Goal: Transaction & Acquisition: Book appointment/travel/reservation

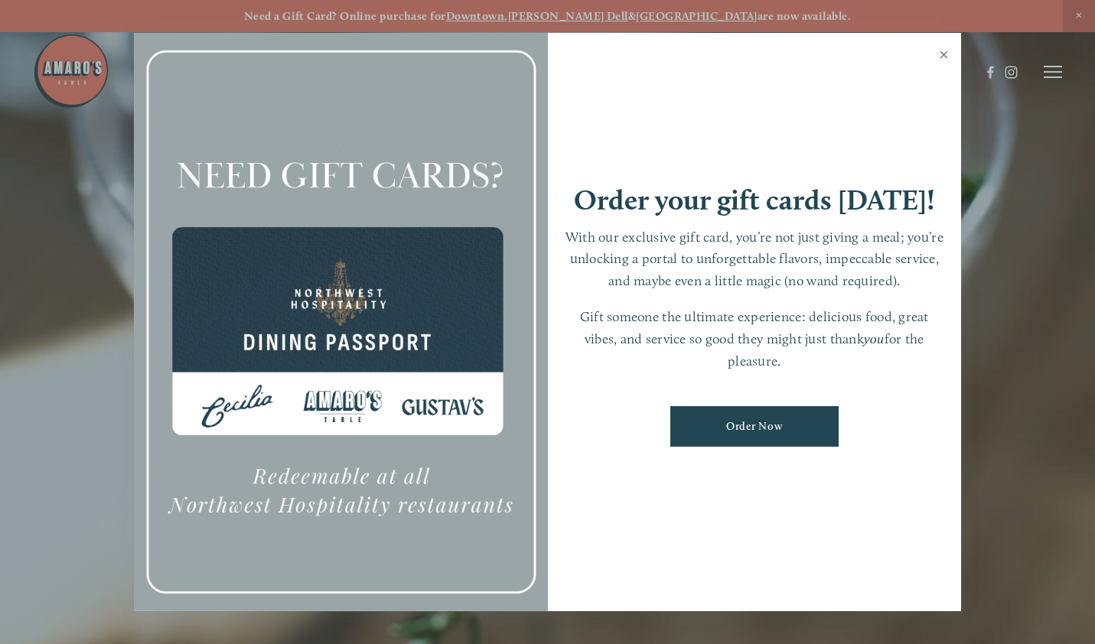
click at [939, 54] on link "Close" at bounding box center [944, 56] width 30 height 43
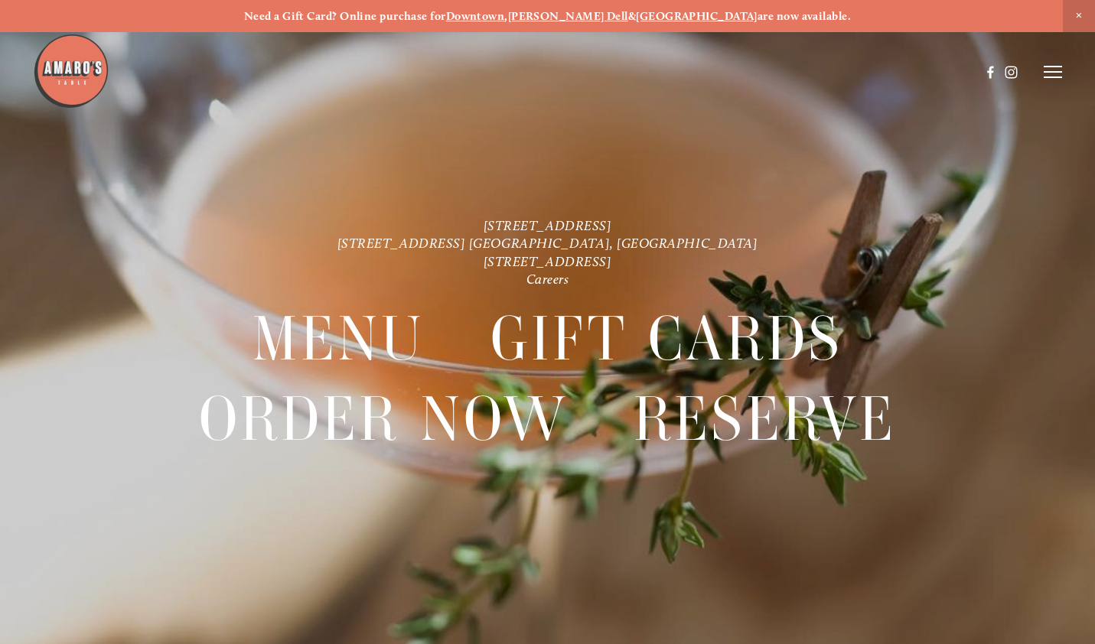
click at [1054, 68] on icon at bounding box center [1053, 72] width 18 height 14
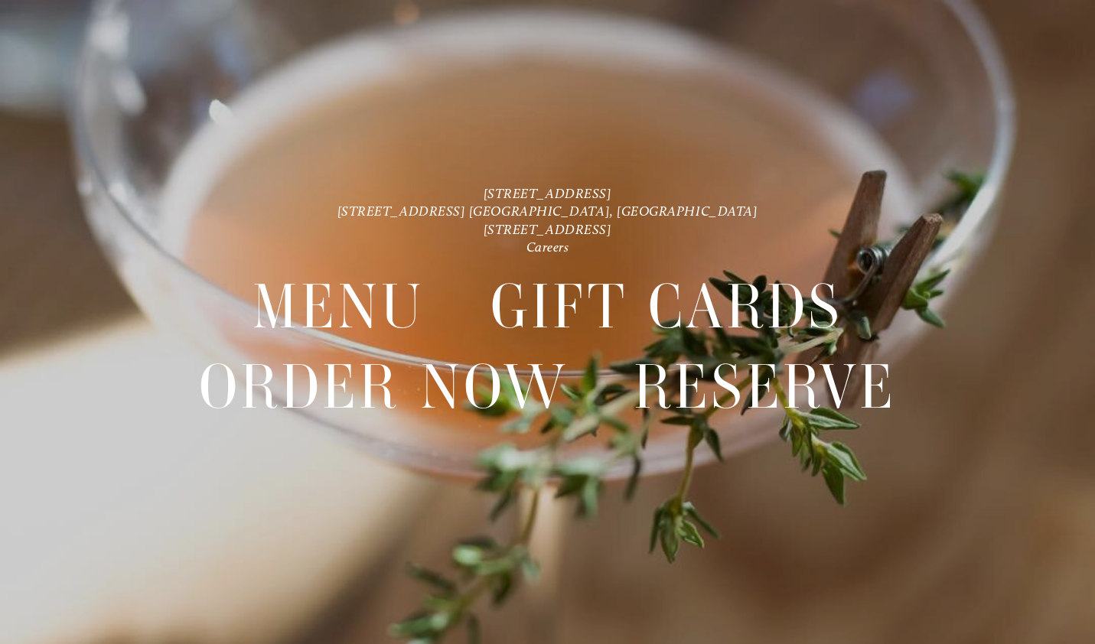
click at [1041, 82] on header "Menu Order Now Visit Gallery 0" at bounding box center [547, 34] width 1095 height 145
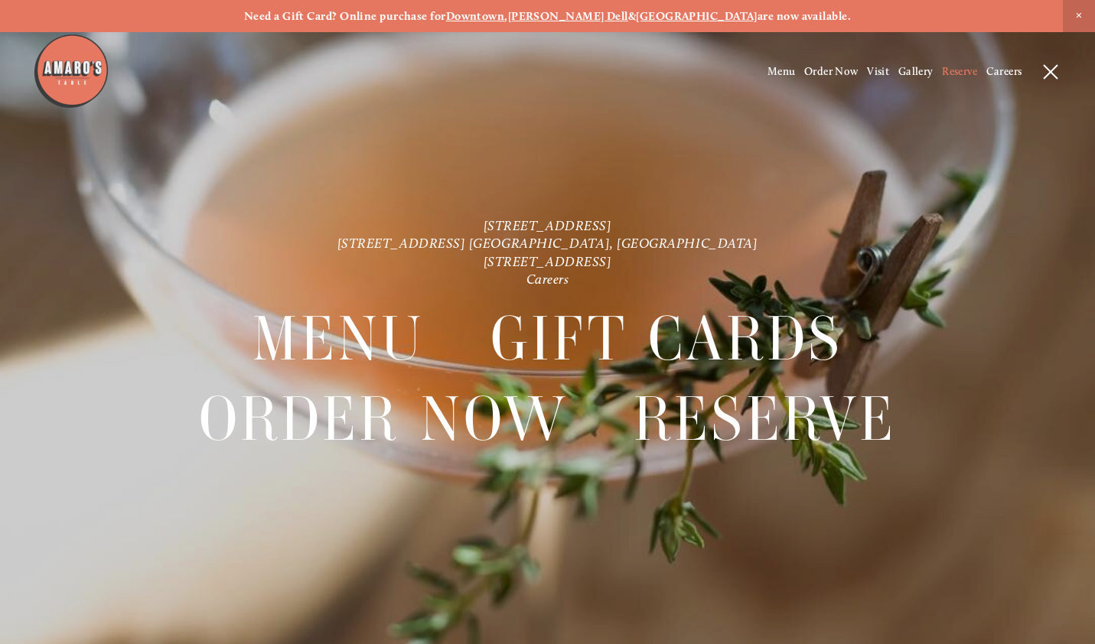
click at [961, 68] on span "Reserve" at bounding box center [959, 71] width 35 height 13
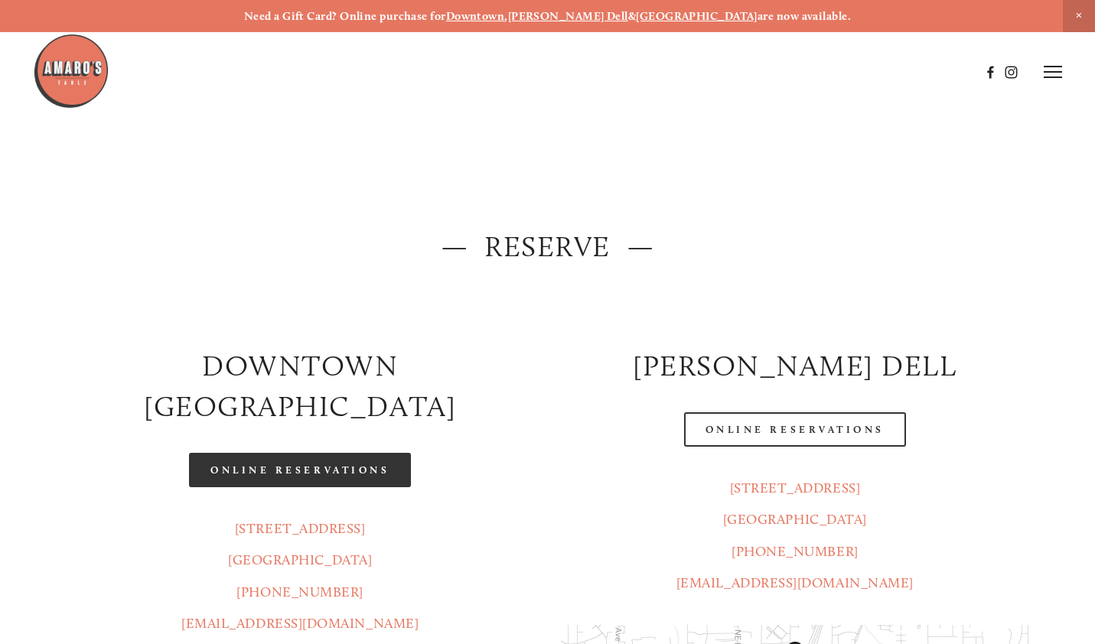
click at [313, 453] on link "Online Reservations" at bounding box center [300, 470] width 222 height 34
click at [340, 453] on link "Online Reservations" at bounding box center [300, 470] width 222 height 34
